Goal: Task Accomplishment & Management: Manage account settings

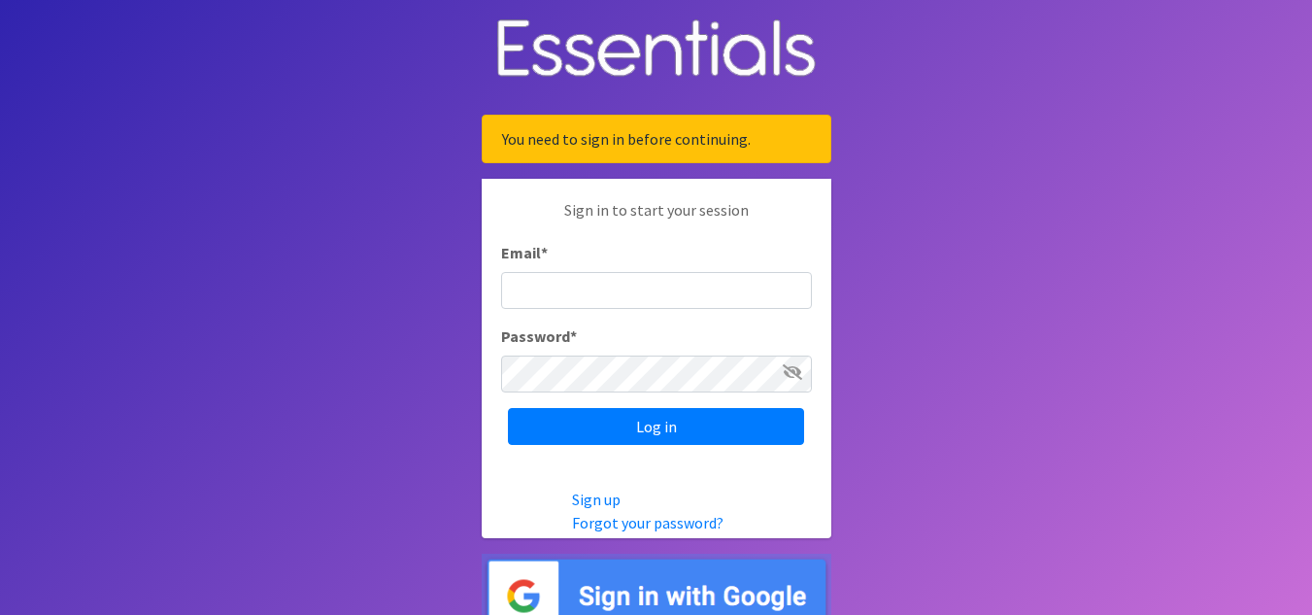
type input "[EMAIL_ADDRESS][PERSON_NAME][DOMAIN_NAME]"
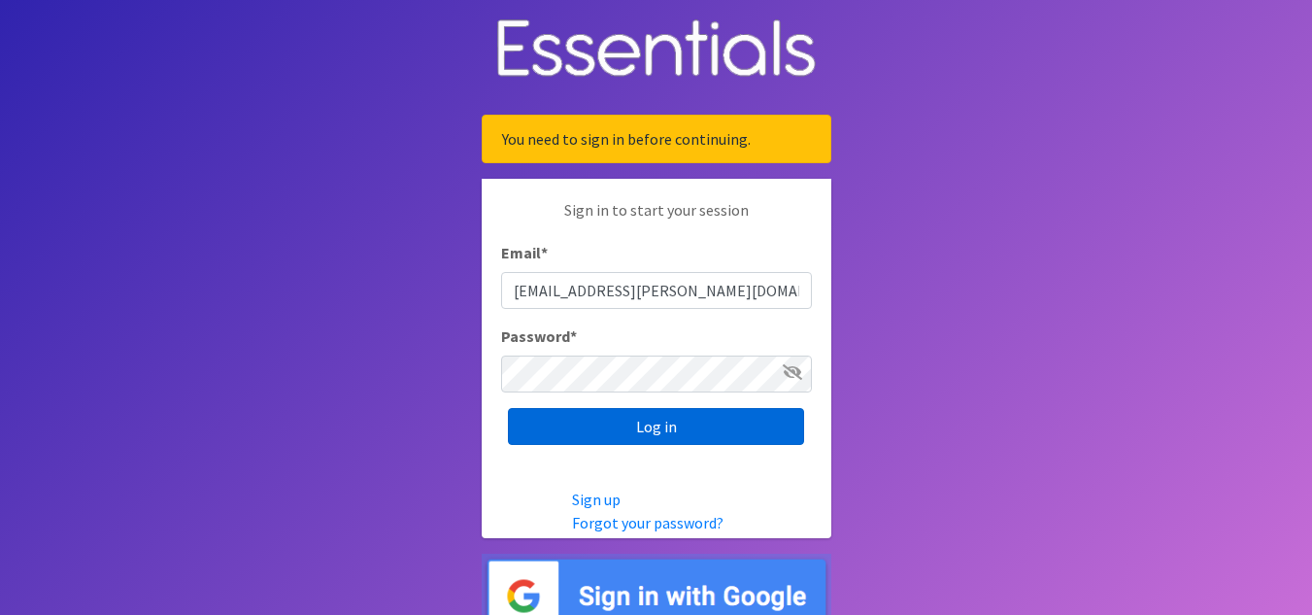
click at [581, 420] on input "Log in" at bounding box center [656, 426] width 296 height 37
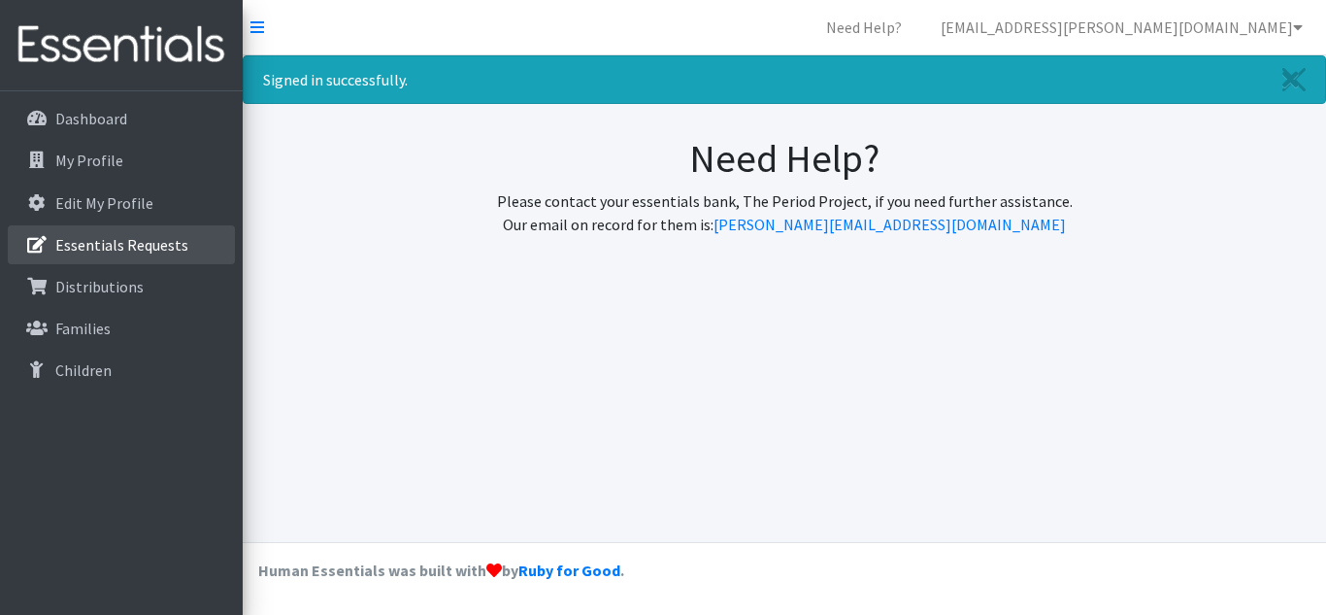
click at [123, 251] on p "Essentials Requests" at bounding box center [121, 244] width 133 height 19
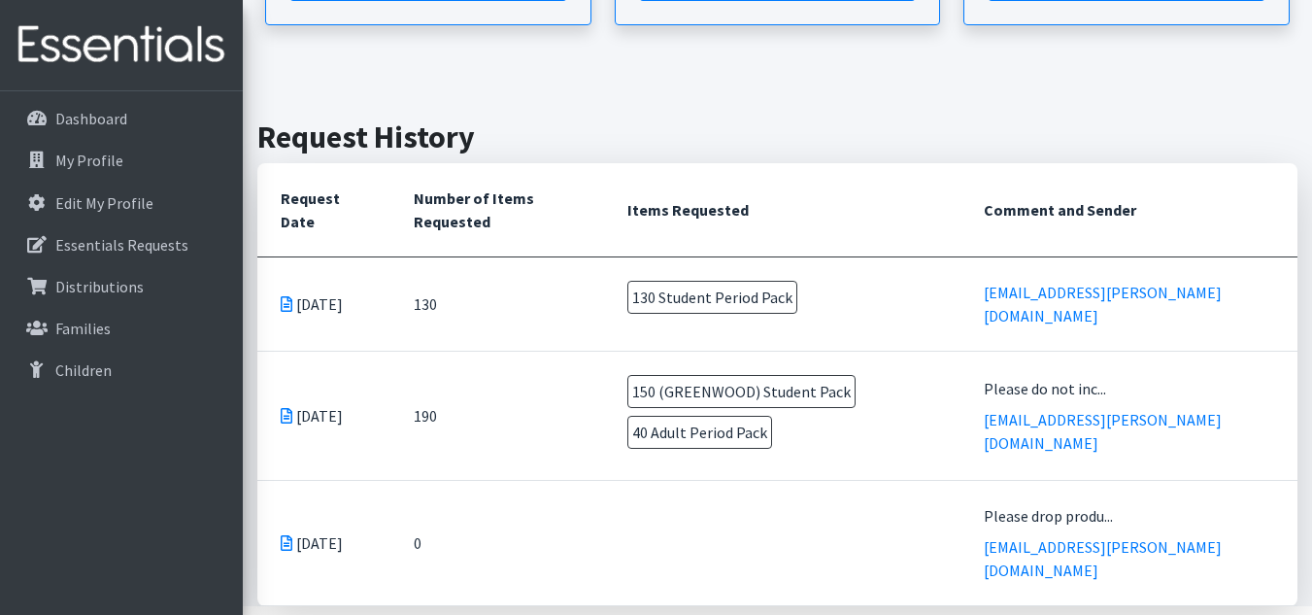
scroll to position [393, 0]
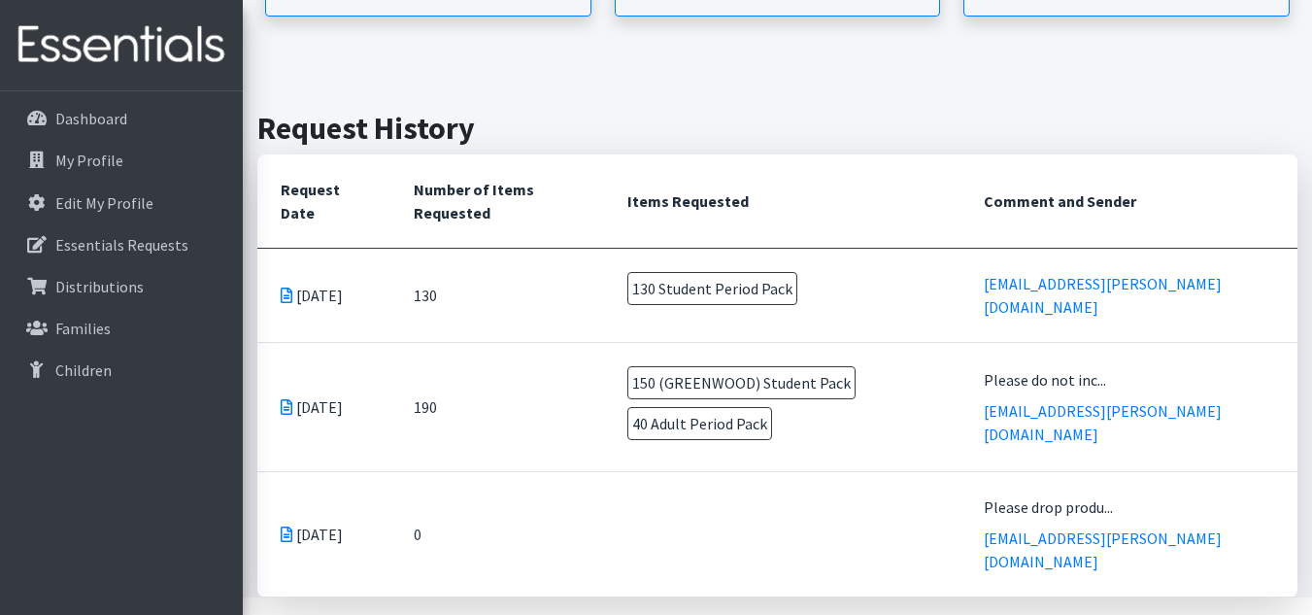
click at [285, 294] on icon at bounding box center [287, 295] width 12 height 16
click at [681, 284] on span "130 Student Period Pack" at bounding box center [712, 288] width 170 height 33
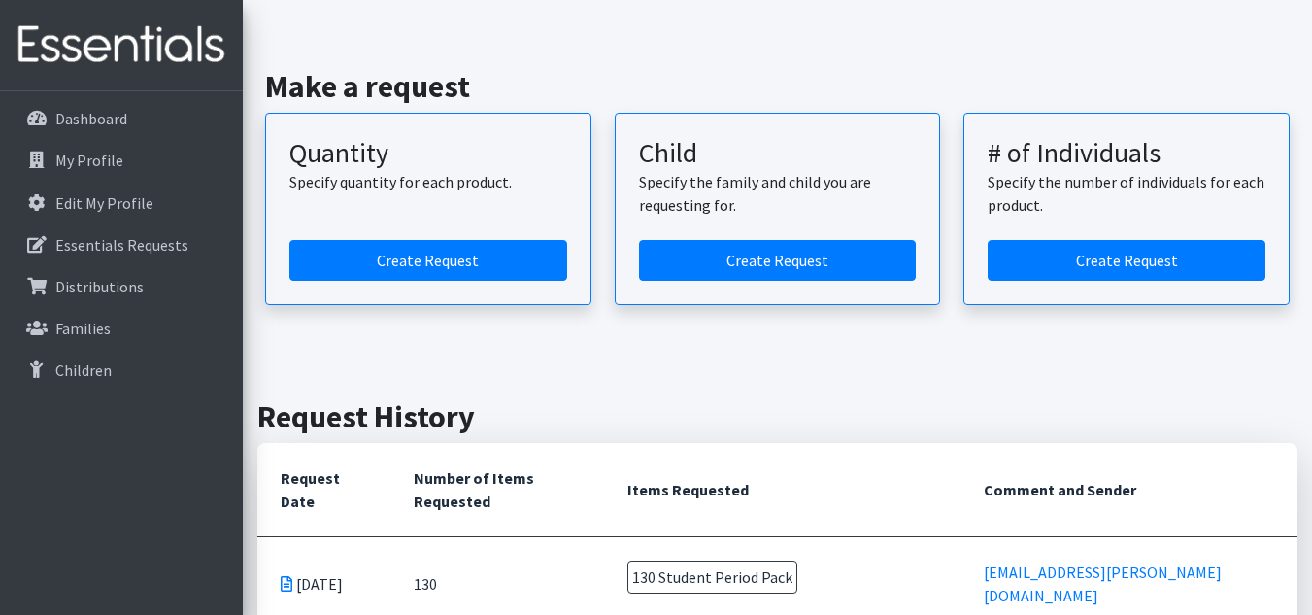
scroll to position [0, 0]
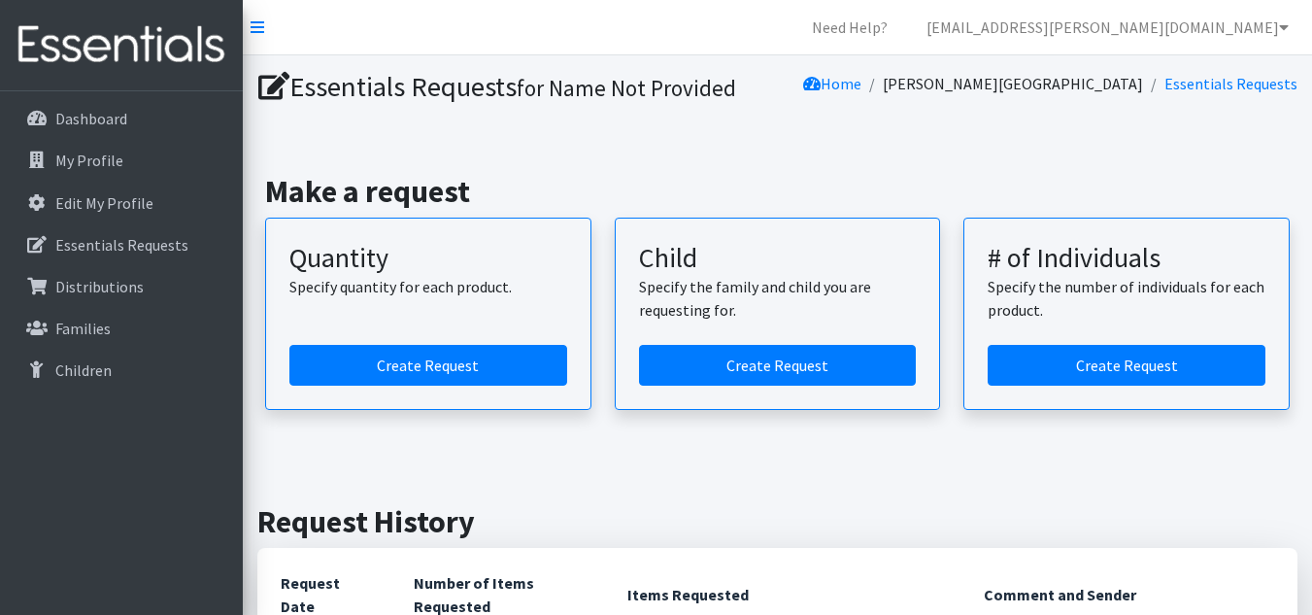
click at [1255, 83] on link "Essentials Requests" at bounding box center [1230, 83] width 133 height 19
click at [1282, 31] on icon at bounding box center [1284, 27] width 10 height 16
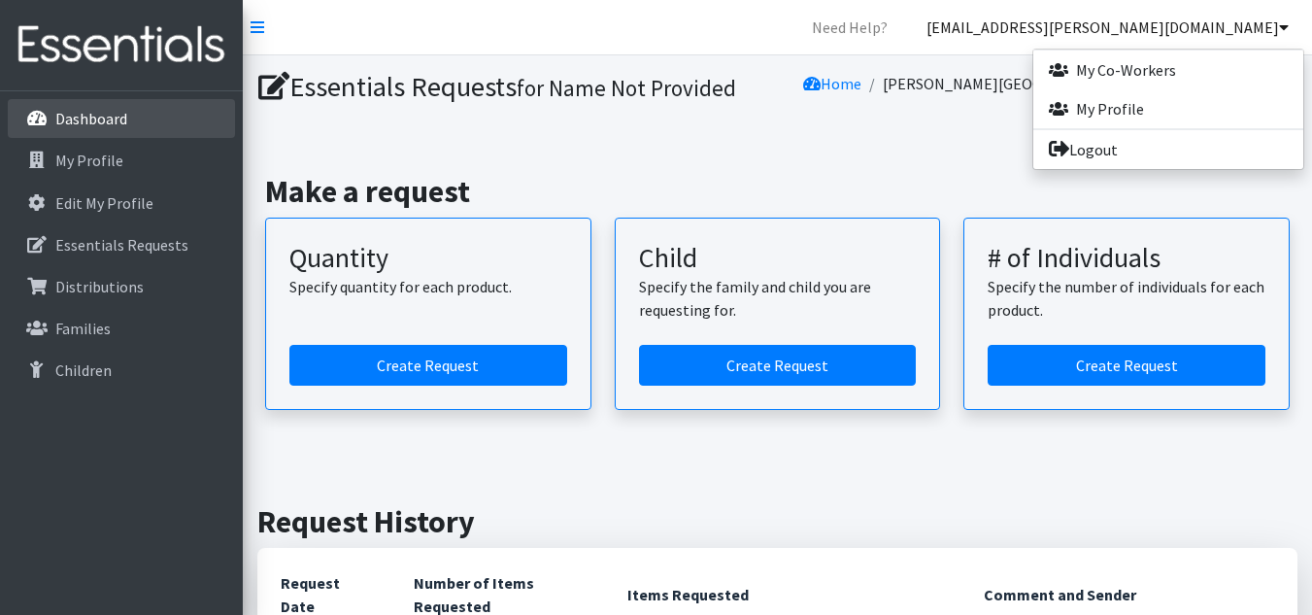
click at [72, 115] on p "Dashboard" at bounding box center [91, 118] width 72 height 19
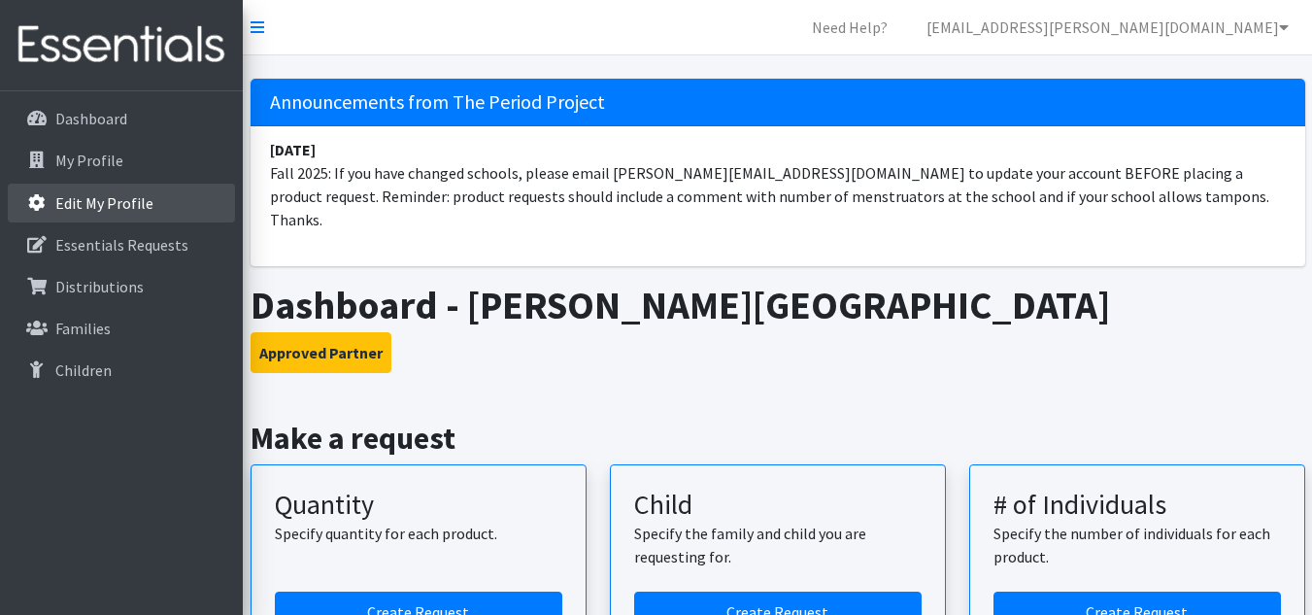
click at [70, 184] on link "Edit My Profile" at bounding box center [121, 203] width 227 height 39
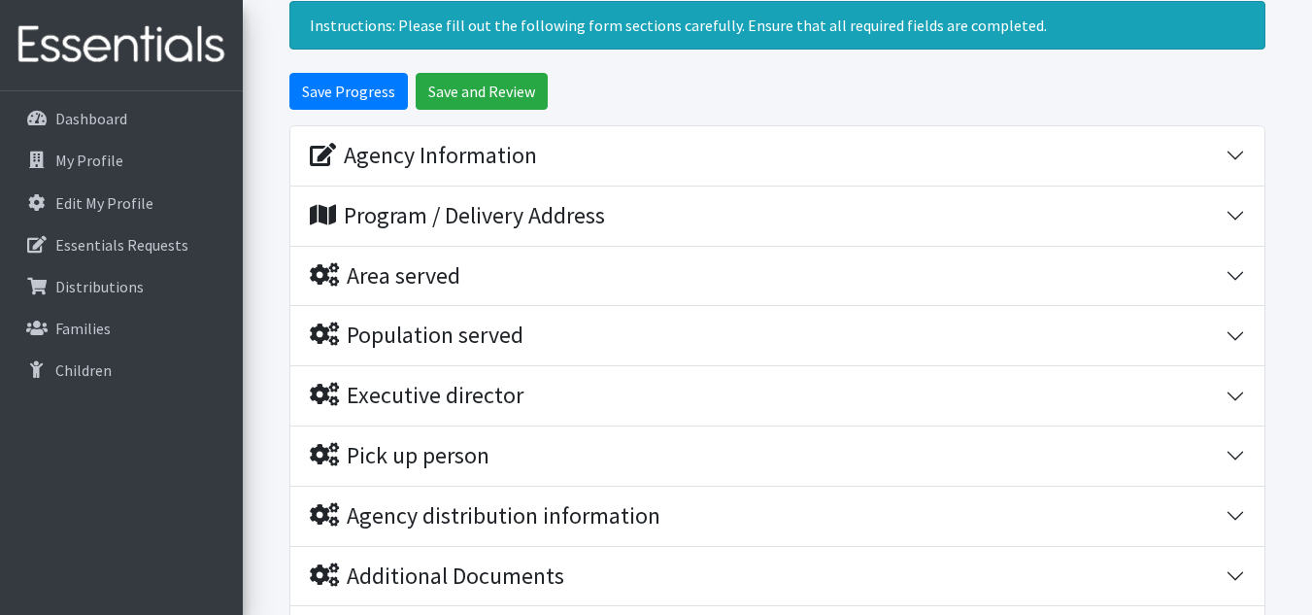
scroll to position [184, 0]
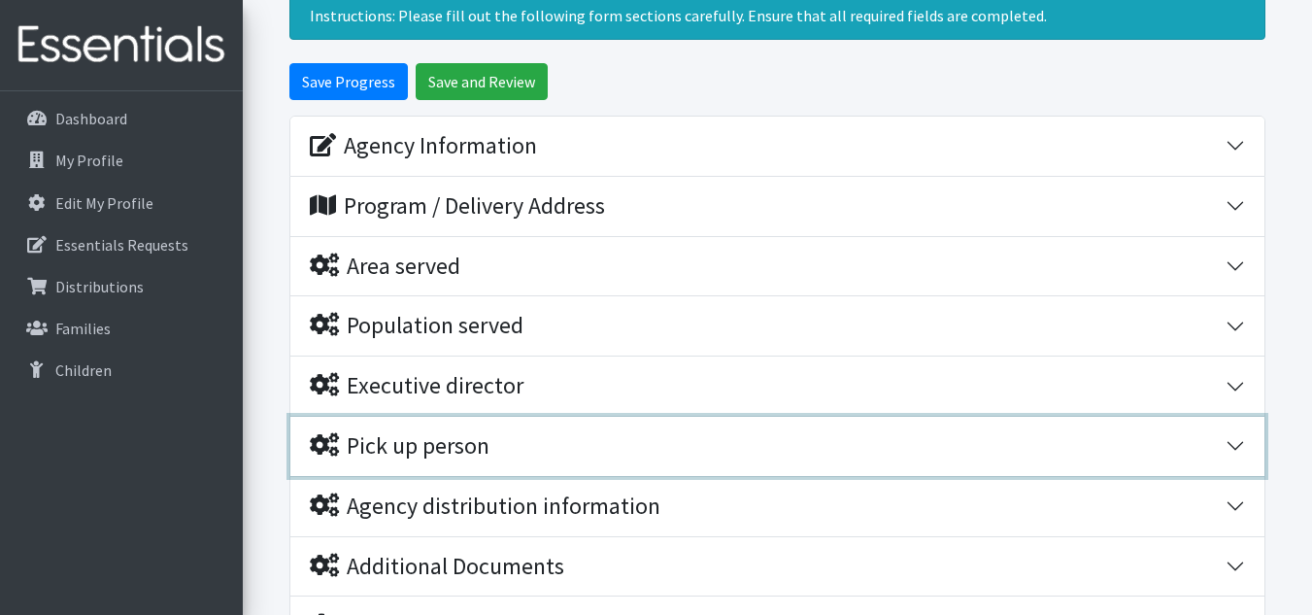
click at [1230, 450] on button "Pick up person" at bounding box center [777, 446] width 974 height 59
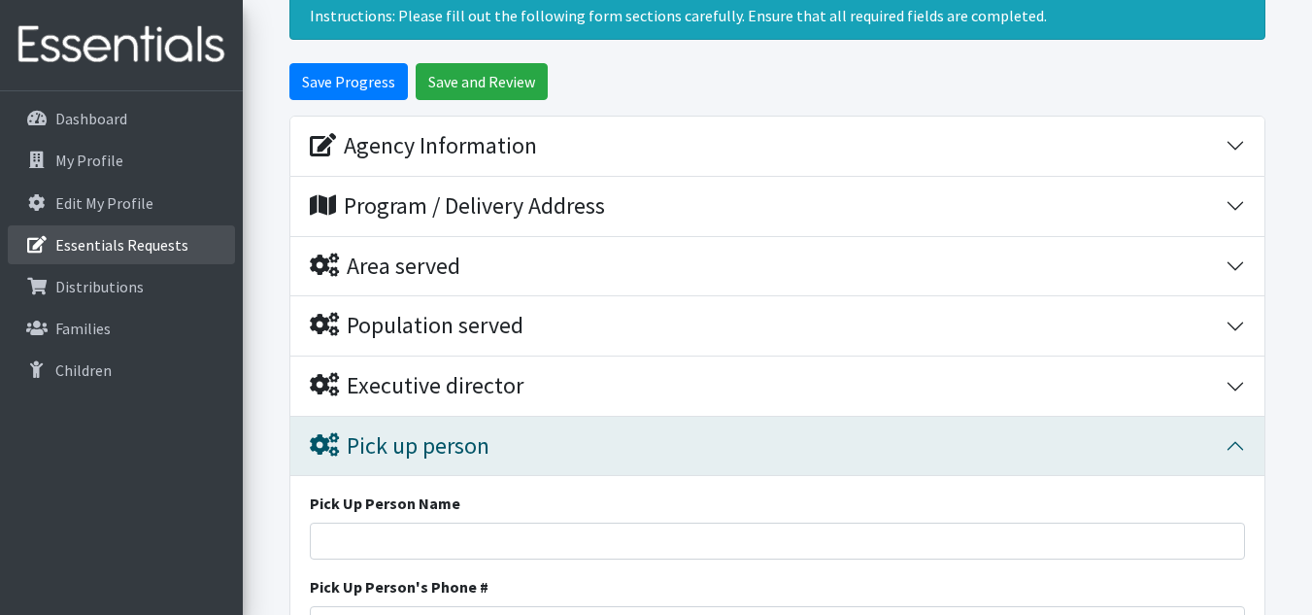
click at [78, 248] on p "Essentials Requests" at bounding box center [121, 244] width 133 height 19
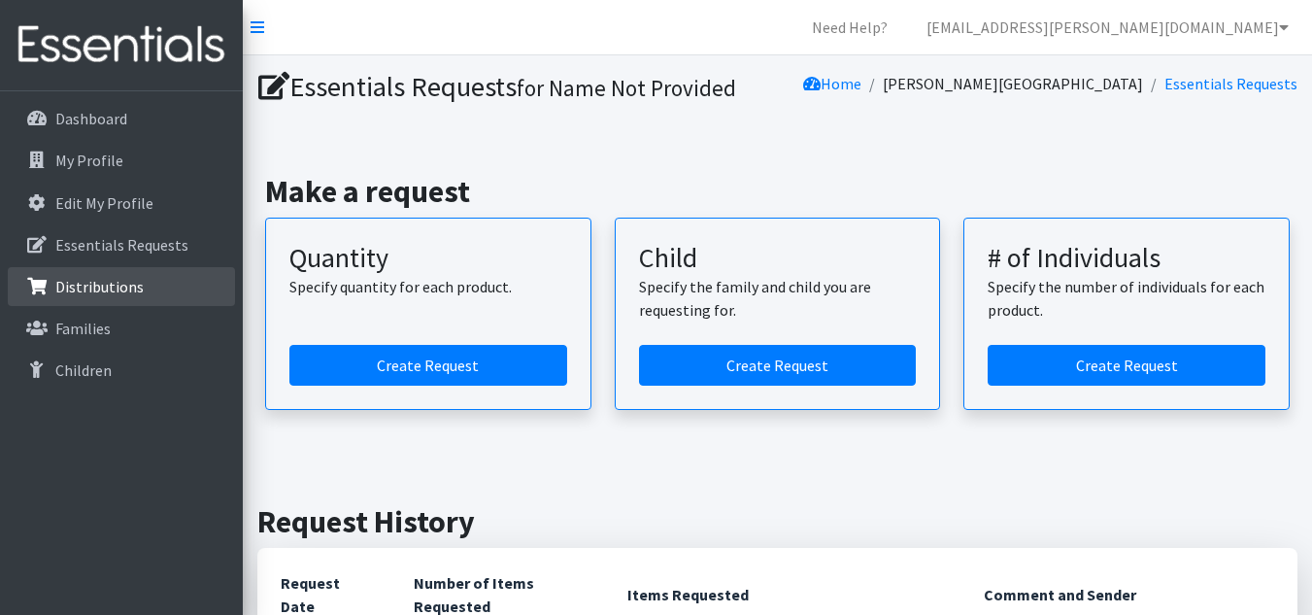
click at [73, 284] on p "Distributions" at bounding box center [99, 286] width 88 height 19
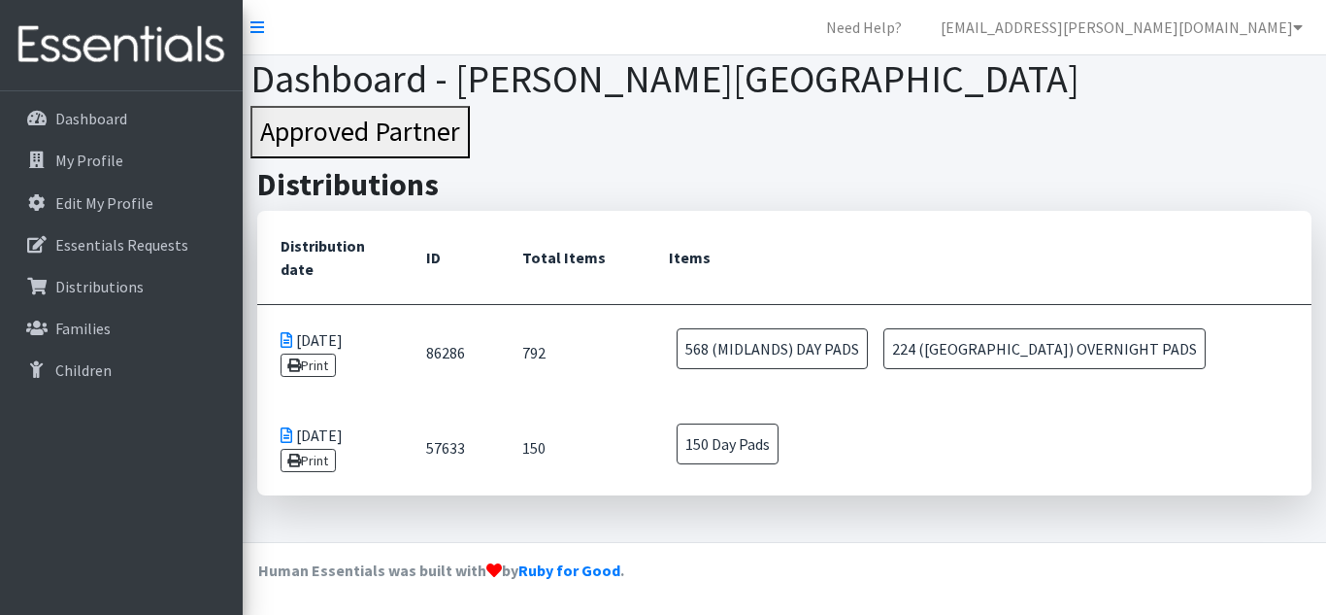
click at [307, 359] on link "Print" at bounding box center [308, 364] width 55 height 23
click at [1296, 26] on icon at bounding box center [1298, 27] width 10 height 16
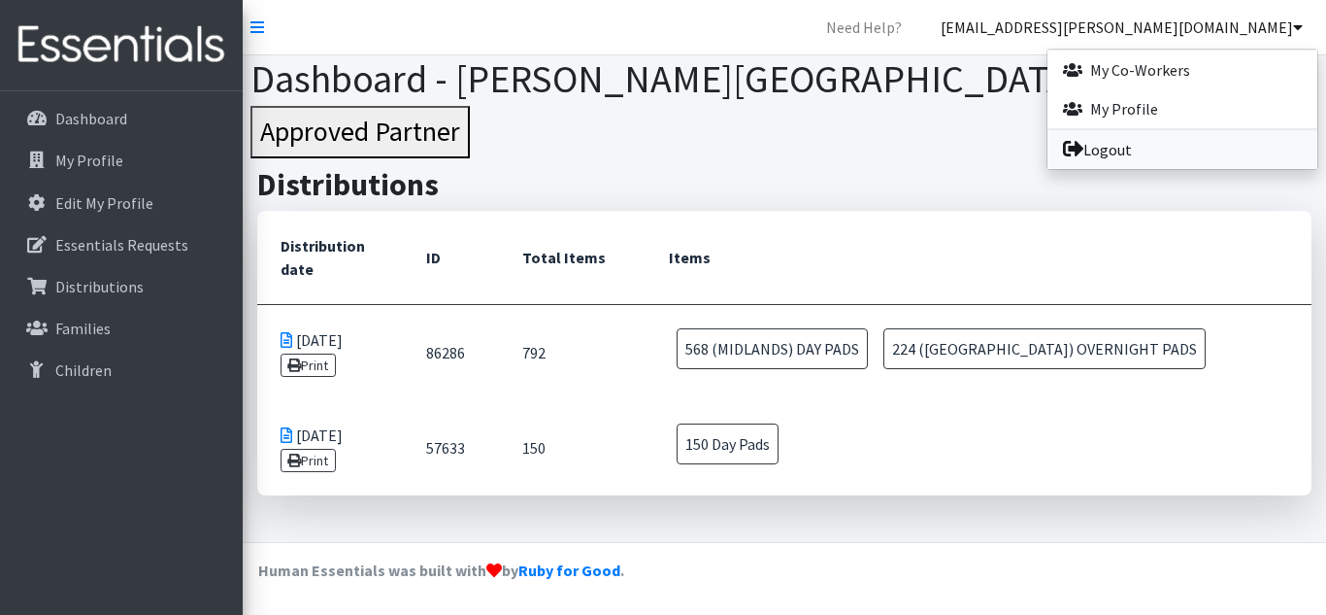
click at [1138, 151] on link "Logout" at bounding box center [1183, 149] width 270 height 39
